Goal: Transaction & Acquisition: Purchase product/service

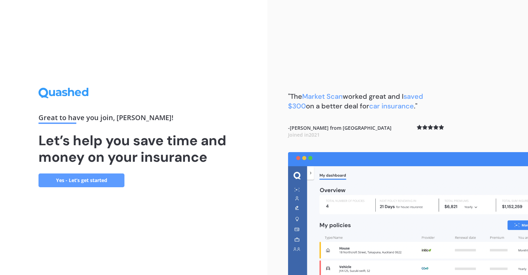
click at [81, 182] on link "Yes - Let’s get started" at bounding box center [82, 180] width 86 height 14
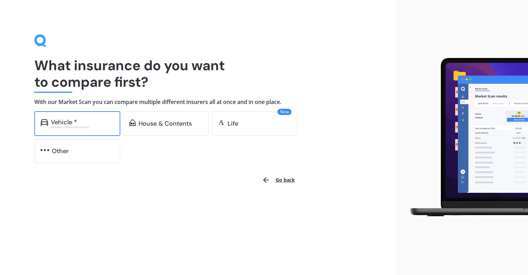
click at [80, 124] on div "Vehicle *" at bounding box center [82, 122] width 63 height 7
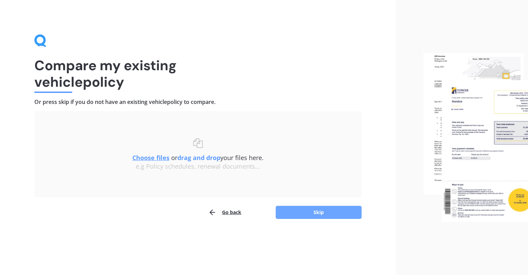
click at [312, 211] on button "Skip" at bounding box center [319, 212] width 86 height 13
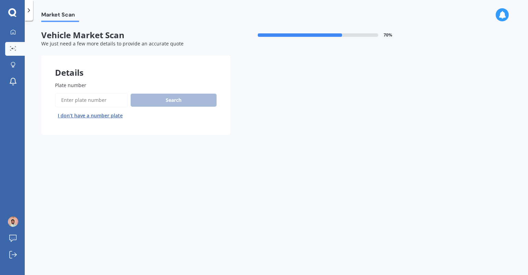
click at [78, 101] on input "Plate number" at bounding box center [91, 100] width 73 height 14
click at [163, 103] on button "Search" at bounding box center [174, 100] width 86 height 13
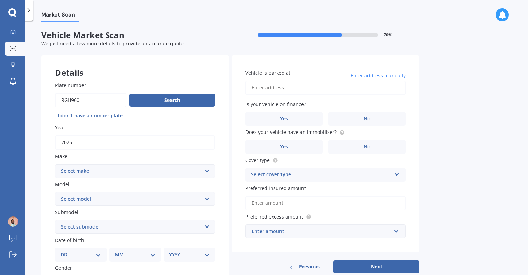
click at [68, 100] on input "Plate number" at bounding box center [91, 100] width 72 height 14
type input "RHG960"
click at [155, 103] on button "Search" at bounding box center [172, 100] width 86 height 13
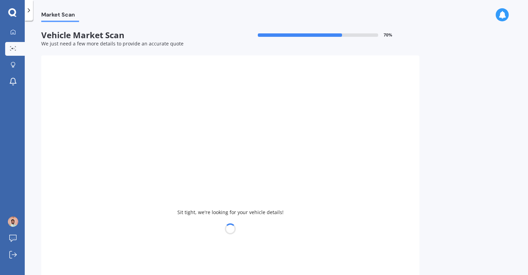
type input "2021"
select select "HYUNDAI"
select select "SANTA FE"
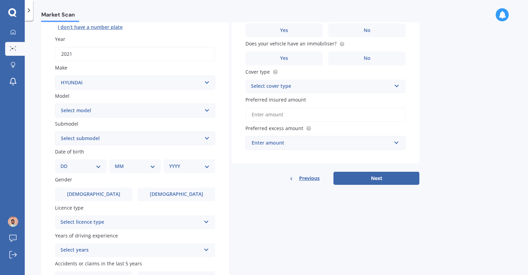
scroll to position [103, 0]
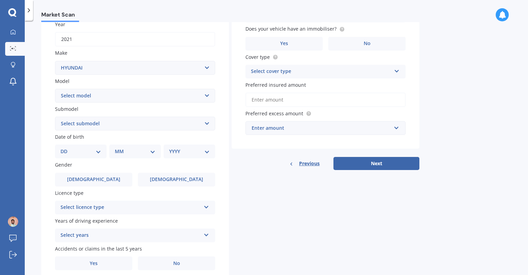
click at [76, 150] on select "DD 01 02 03 04 05 06 07 08 09 10 11 12 13 14 15 16 17 18 19 20 21 22 23 24 25 2…" at bounding box center [81, 152] width 41 height 8
select select "30"
click at [66, 148] on select "DD 01 02 03 04 05 06 07 08 09 10 11 12 13 14 15 16 17 18 19 20 21 22 23 24 25 2…" at bounding box center [81, 152] width 41 height 8
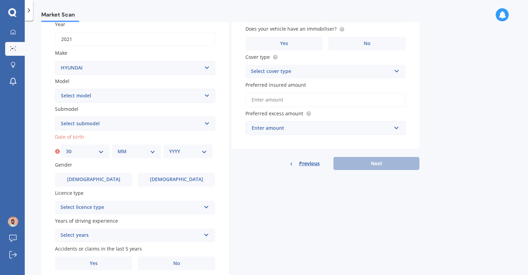
click at [146, 158] on div "MM 01 02 03 04 05 06 07 08 09 10 11 12" at bounding box center [136, 151] width 49 height 14
click at [144, 157] on div "MM 01 02 03 04 05 06 07 08 09 10 11 12" at bounding box center [136, 151] width 49 height 14
click at [148, 151] on select "MM 01 02 03 04 05 06 07 08 09 10 11 12" at bounding box center [137, 152] width 38 height 8
select select "06"
click at [118, 148] on select "MM 01 02 03 04 05 06 07 08 09 10 11 12" at bounding box center [137, 152] width 38 height 8
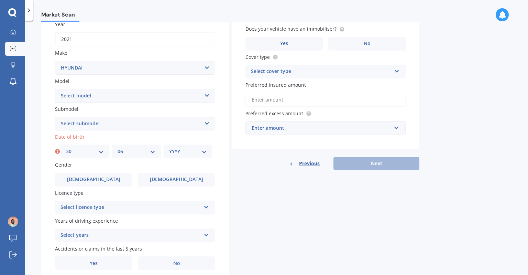
click at [172, 155] on select "YYYY 2025 2024 2023 2022 2021 2020 2019 2018 2017 2016 2015 2014 2013 2012 2011…" at bounding box center [188, 152] width 38 height 8
select select "1995"
click at [169, 148] on select "YYYY 2025 2024 2023 2022 2021 2020 2019 2018 2017 2016 2015 2014 2013 2012 2011…" at bounding box center [188, 152] width 38 height 8
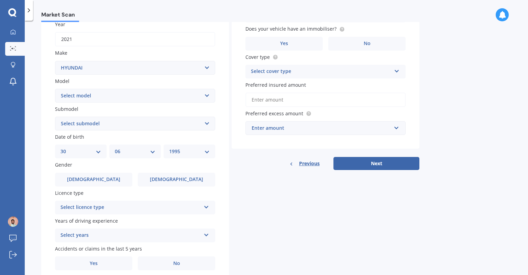
click at [114, 119] on select "Select submodel 2.2 4WD CRDi Elite Turbo Diesel A5 2.2 4WD CRDi Turbo Diesel A5…" at bounding box center [135, 124] width 160 height 14
click at [33, 149] on div "Market Scan Vehicle Market Scan 70 % We just need a few more details to provide…" at bounding box center [277, 149] width 504 height 254
click at [106, 121] on select "Select submodel 2.2 4WD CRDi Elite Turbo Diesel A5 2.2 4WD CRDi Turbo Diesel A5…" at bounding box center [135, 124] width 160 height 14
select select "3.3 V6 2WD ELITE PETROL LTD A5"
click at [55, 117] on select "Select submodel 2.2 4WD CRDi Elite Turbo Diesel A5 2.2 4WD CRDi Turbo Diesel A5…" at bounding box center [135, 124] width 160 height 14
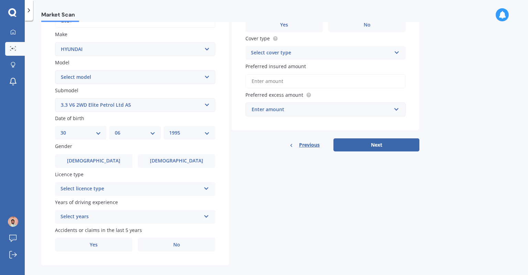
scroll to position [131, 0]
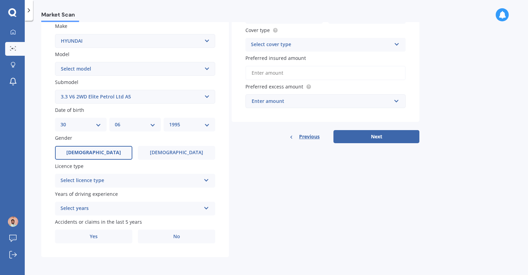
click at [105, 154] on label "Male" at bounding box center [93, 153] width 77 height 14
click at [0, 0] on input "Male" at bounding box center [0, 0] width 0 height 0
click at [106, 186] on div "Select licence type NZ Full NZ Restricted NZ Learners Australia United Kingdom …" at bounding box center [135, 181] width 160 height 14
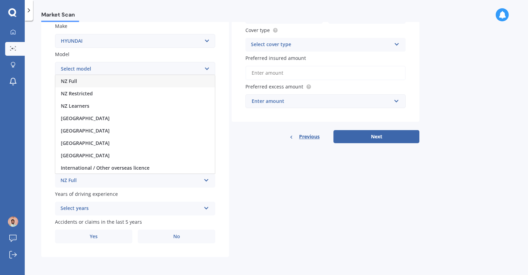
click at [98, 81] on div "NZ Full" at bounding box center [135, 81] width 160 height 12
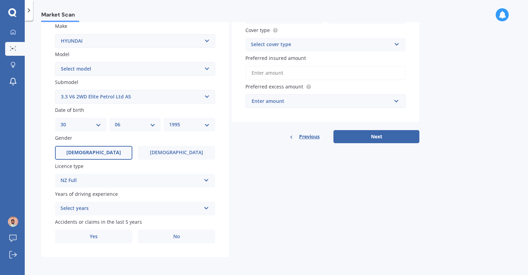
click at [98, 209] on div "Select years" at bounding box center [131, 208] width 140 height 8
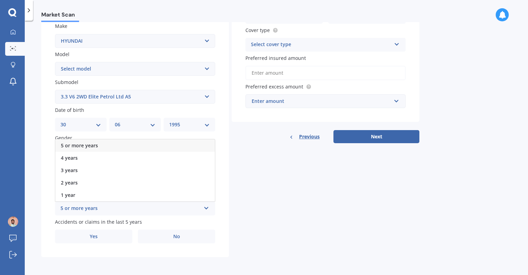
click at [98, 208] on div "5 or more years" at bounding box center [131, 208] width 140 height 8
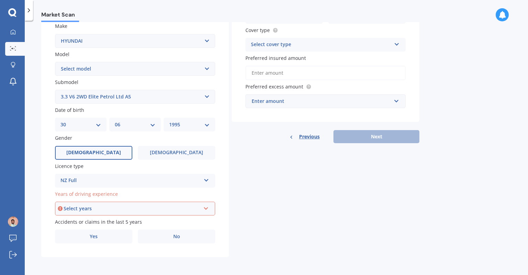
click at [101, 208] on div "Select years" at bounding box center [132, 209] width 137 height 8
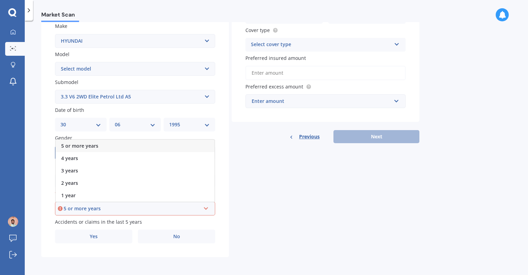
click at [107, 145] on div "5 or more years" at bounding box center [135, 146] width 159 height 12
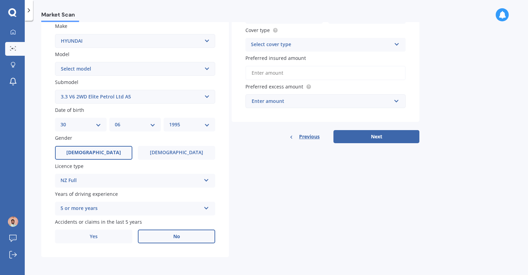
click at [159, 237] on label "No" at bounding box center [176, 236] width 77 height 14
click at [0, 0] on input "No" at bounding box center [0, 0] width 0 height 0
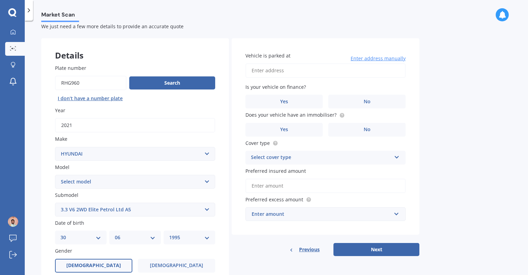
scroll to position [0, 0]
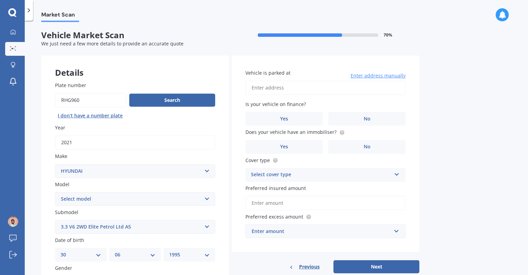
click at [289, 90] on input "Vehicle is parked at" at bounding box center [326, 88] width 160 height 14
type input "45 Adlam Lane, Takanini, Auckland 2112"
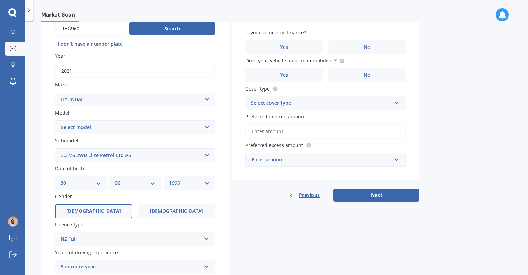
scroll to position [34, 0]
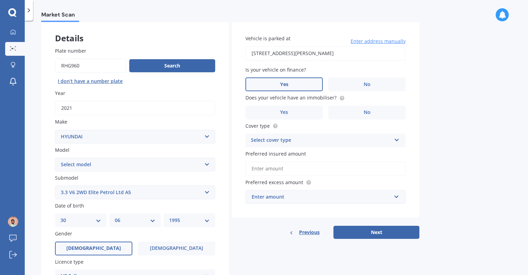
click at [286, 88] on label "Yes" at bounding box center [284, 84] width 77 height 14
click at [0, 0] on input "Yes" at bounding box center [0, 0] width 0 height 0
click at [302, 113] on label "Yes" at bounding box center [284, 113] width 77 height 14
click at [0, 0] on input "Yes" at bounding box center [0, 0] width 0 height 0
click at [298, 142] on div "Select cover type" at bounding box center [321, 140] width 140 height 8
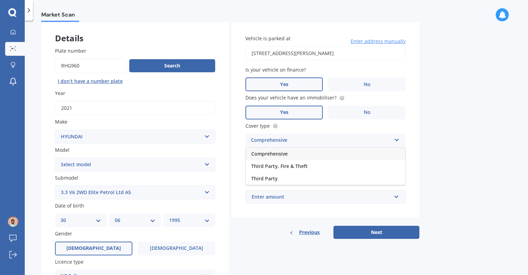
click at [295, 156] on div "Comprehensive" at bounding box center [326, 154] width 160 height 12
click at [293, 165] on input "Preferred insured amount" at bounding box center [326, 168] width 160 height 14
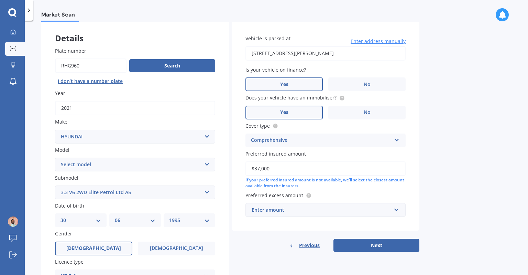
type input "$37,000"
click at [327, 211] on div "Enter amount" at bounding box center [322, 210] width 140 height 8
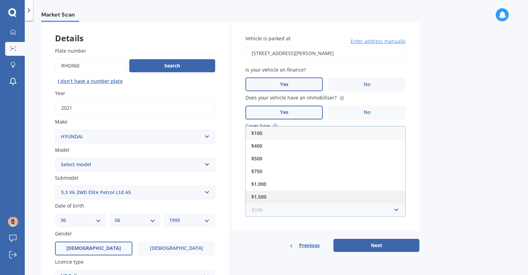
scroll to position [12, 0]
click at [302, 199] on div "$2,000" at bounding box center [326, 197] width 160 height 13
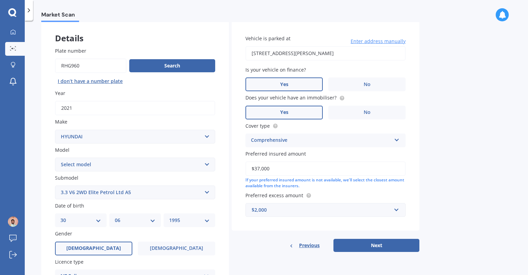
click at [255, 237] on div "Vehicle is parked at 45 Adlam Lane, Takanini, Auckland 2112 Enter address manua…" at bounding box center [326, 136] width 188 height 231
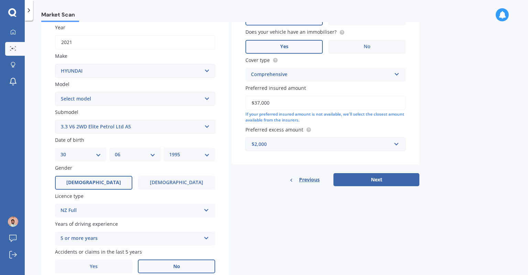
scroll to position [131, 0]
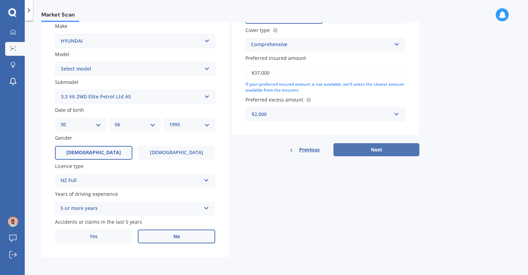
click at [368, 150] on button "Next" at bounding box center [377, 149] width 86 height 13
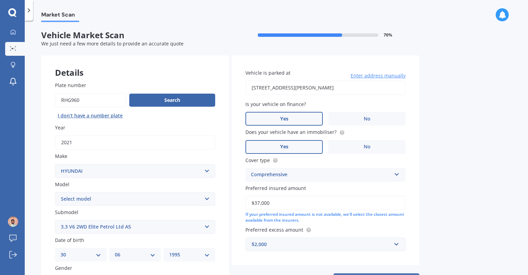
select select "30"
select select "06"
select select "1995"
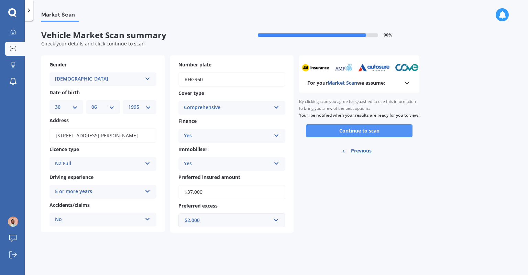
click at [361, 137] on button "Continue to scan" at bounding box center [359, 130] width 107 height 13
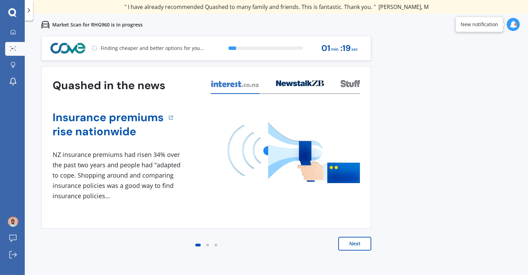
click at [350, 248] on button "Next" at bounding box center [355, 244] width 33 height 14
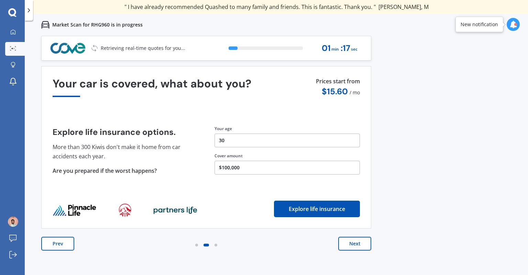
click at [351, 248] on button "Next" at bounding box center [355, 244] width 33 height 14
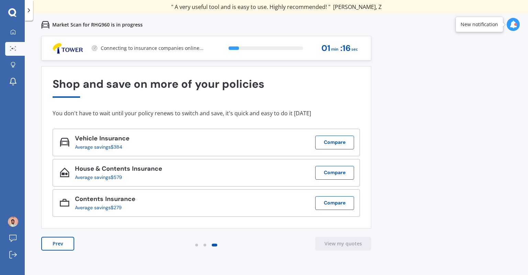
click at [457, 211] on div "Previous 80,000+ Kiwis have signed up to shop and save on insurance with us " H…" at bounding box center [277, 173] width 504 height 275
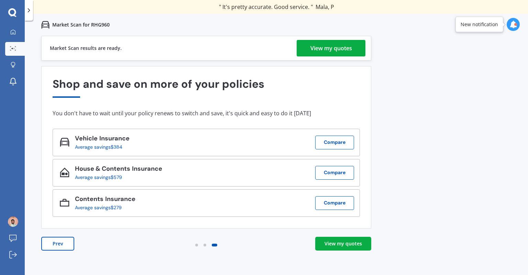
click at [338, 47] on div "View my quotes" at bounding box center [332, 48] width 42 height 17
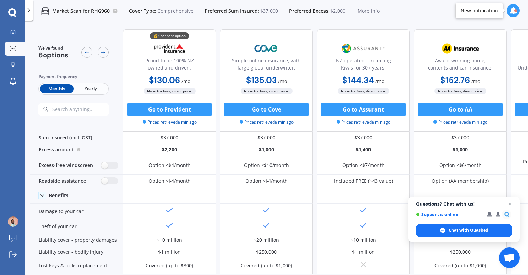
click at [509, 204] on span "Close chat" at bounding box center [511, 204] width 9 height 9
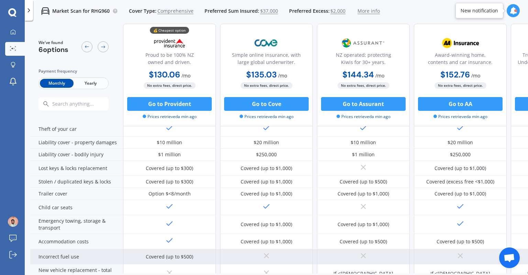
scroll to position [103, 0]
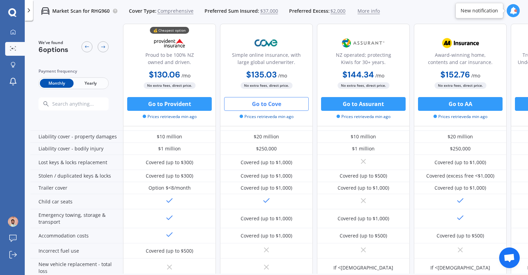
click at [242, 107] on button "Go to Cove" at bounding box center [266, 104] width 85 height 14
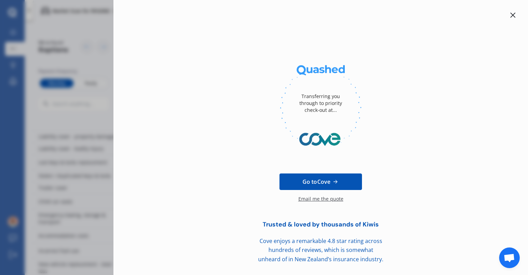
click at [514, 17] on icon at bounding box center [513, 15] width 5 height 5
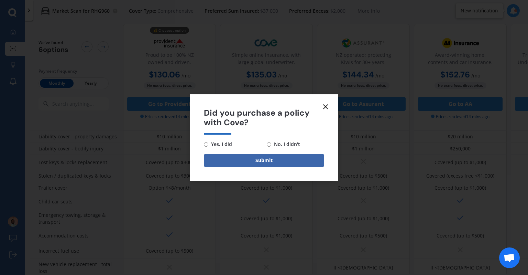
click at [325, 106] on line at bounding box center [326, 107] width 4 height 4
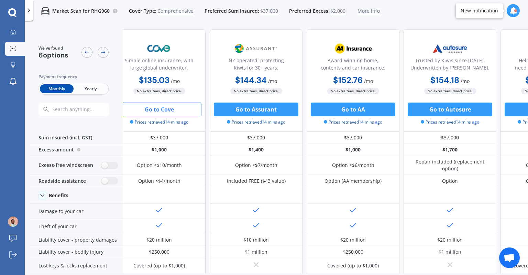
scroll to position [0, 108]
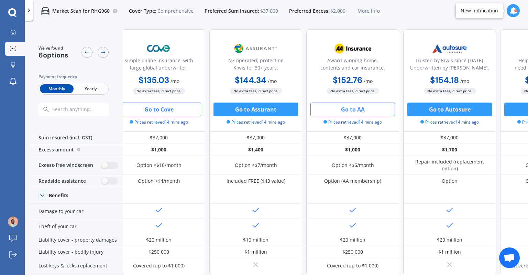
click at [336, 110] on button "Go to AA" at bounding box center [353, 110] width 85 height 14
